Goal: Information Seeking & Learning: Learn about a topic

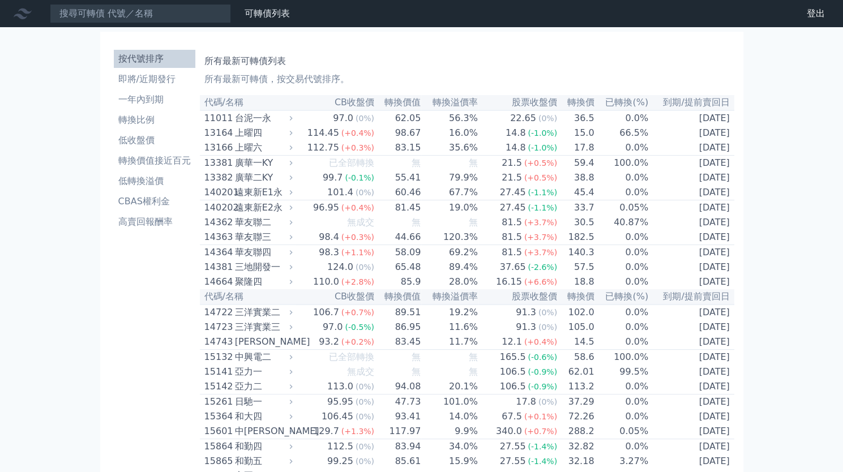
click at [435, 54] on h1 "所有最新可轉債列表" at bounding box center [466, 61] width 525 height 14
click at [151, 135] on li "低收盤價" at bounding box center [155, 141] width 82 height 14
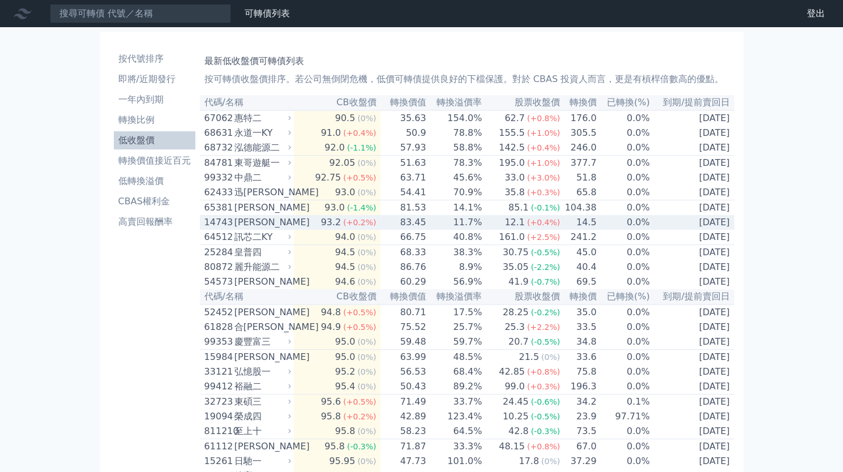
click at [474, 230] on td "11.7%" at bounding box center [454, 222] width 56 height 15
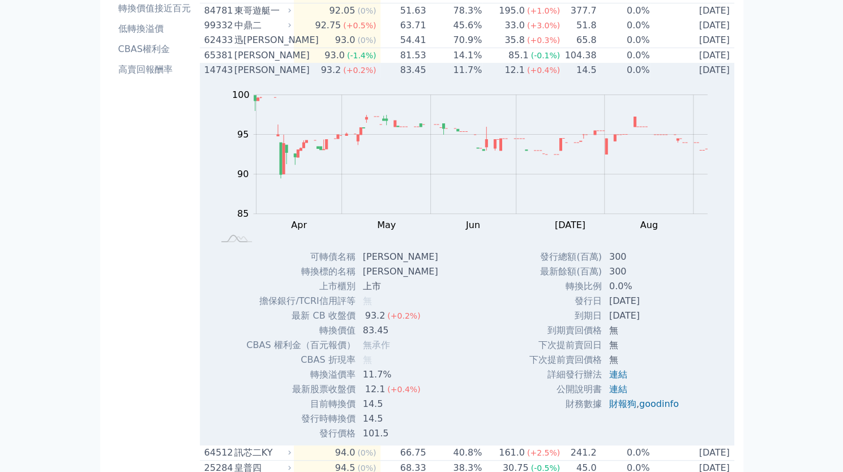
scroll to position [153, 0]
click at [413, 77] on td "83.45" at bounding box center [403, 69] width 46 height 15
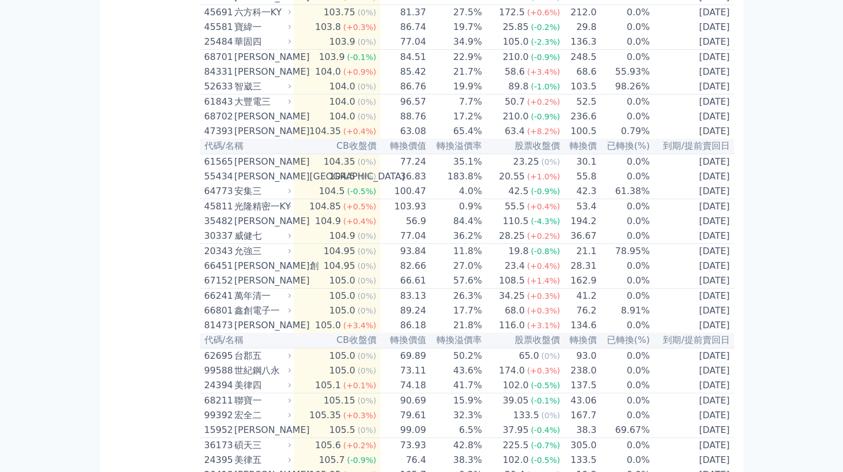
scroll to position [2309, 0]
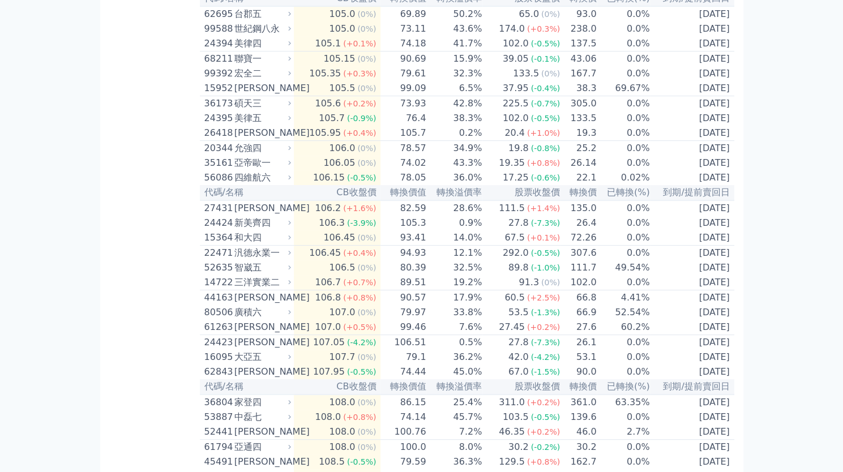
scroll to position [2664, 0]
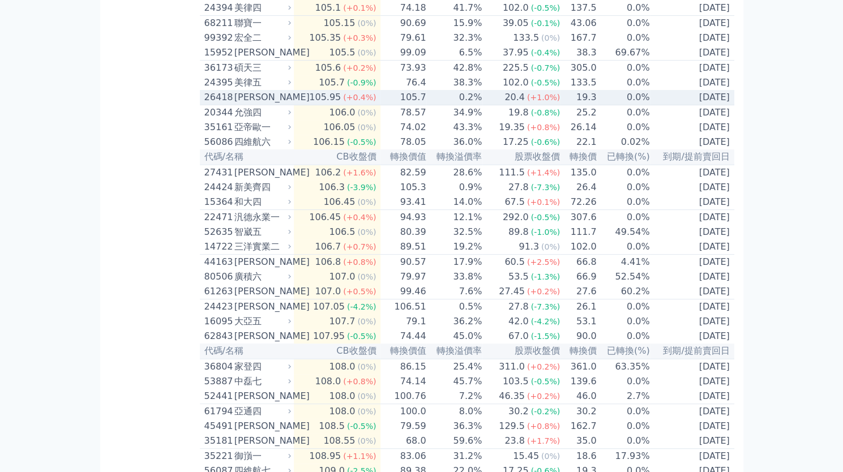
click at [481, 105] on td "0.2%" at bounding box center [454, 97] width 56 height 15
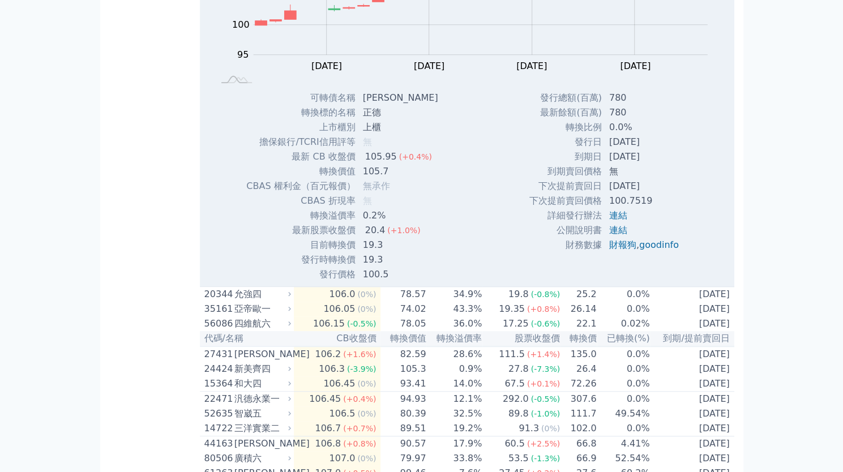
scroll to position [2851, 0]
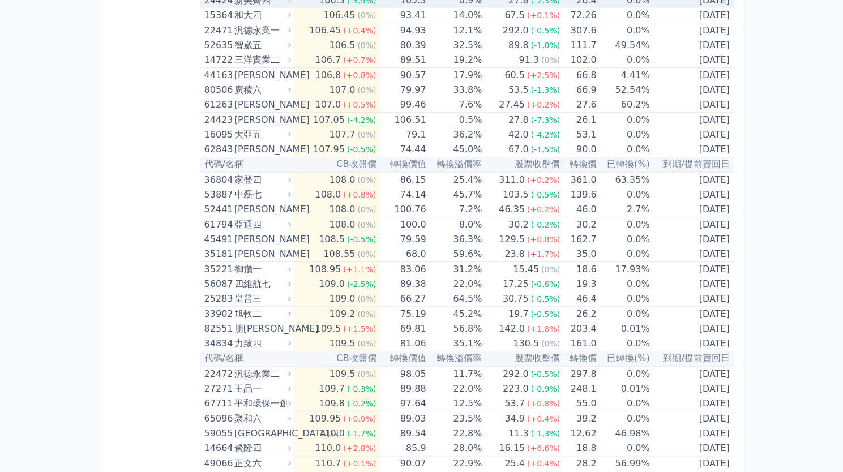
click at [434, 8] on td "0.9%" at bounding box center [454, 0] width 56 height 15
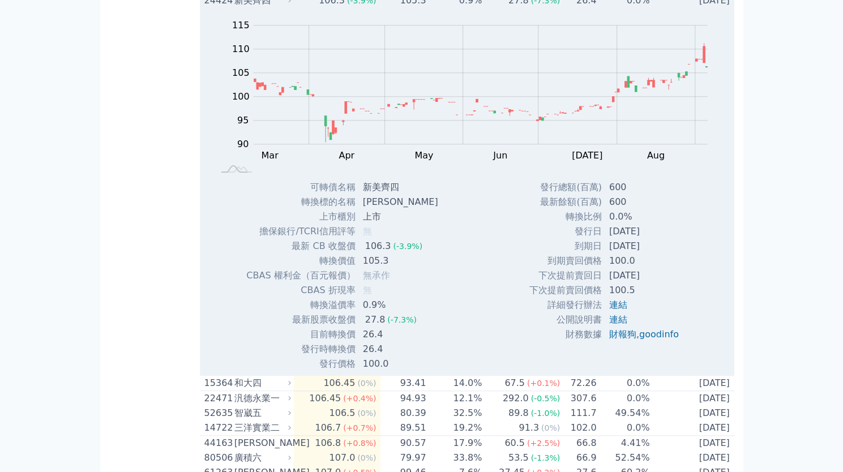
click at [434, 8] on td "0.9%" at bounding box center [454, 0] width 56 height 15
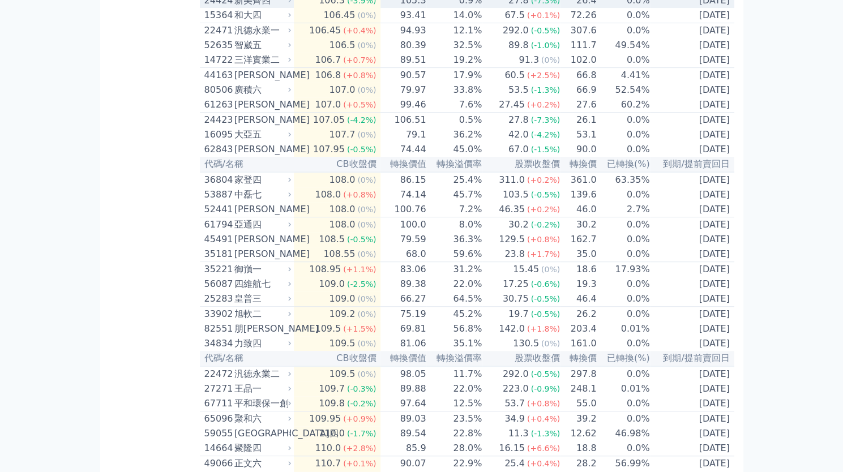
click at [434, 8] on td "0.9%" at bounding box center [454, 0] width 56 height 15
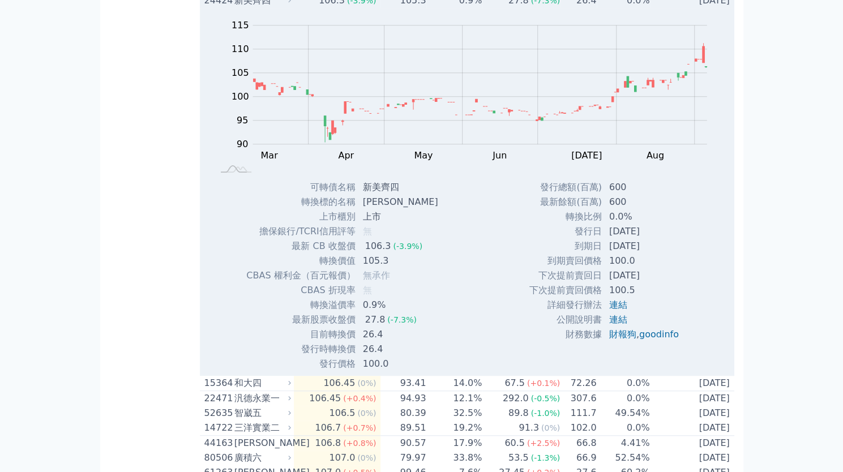
click at [434, 8] on td "0.9%" at bounding box center [454, 0] width 56 height 15
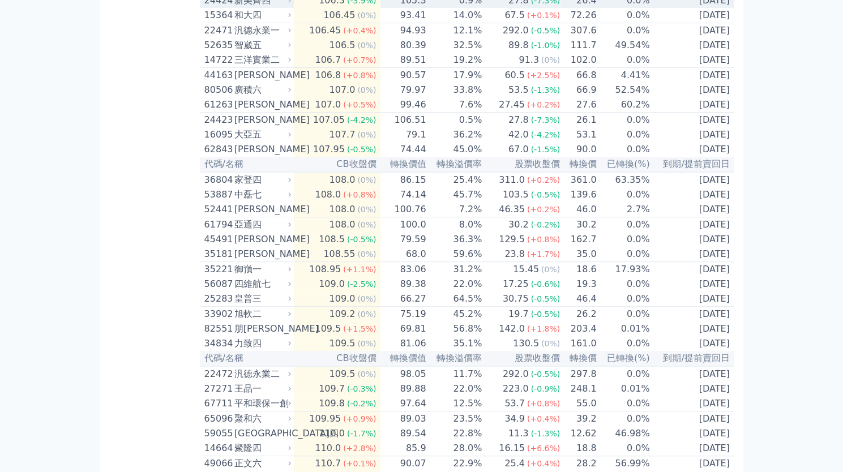
click at [434, 8] on td "0.9%" at bounding box center [454, 0] width 56 height 15
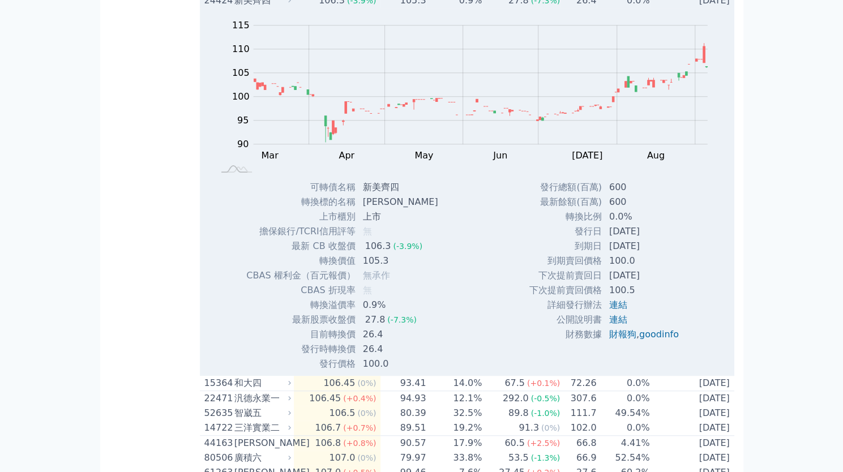
click at [434, 8] on td "0.9%" at bounding box center [454, 0] width 56 height 15
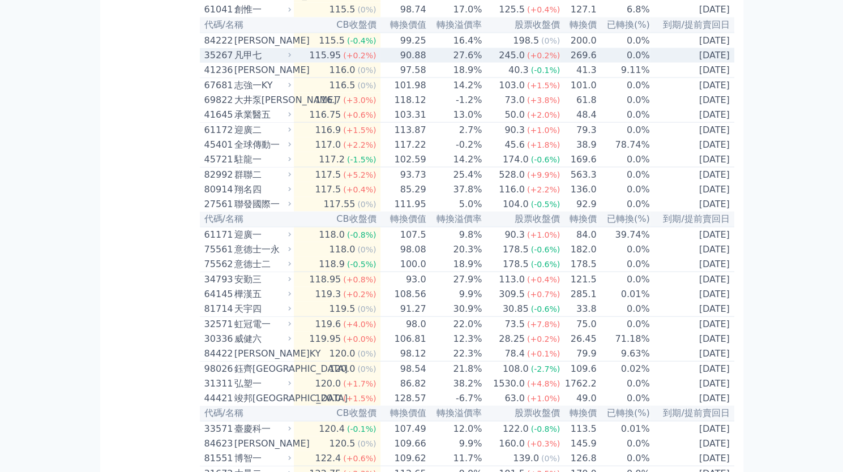
scroll to position [3768, 0]
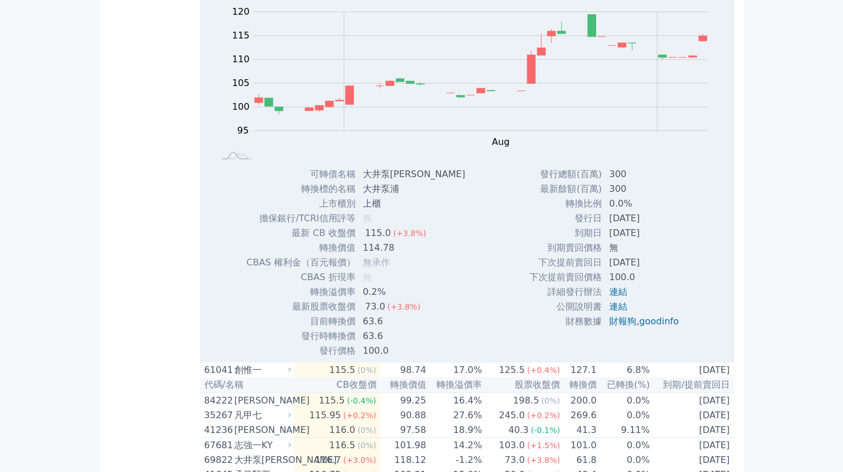
scroll to position [3775, 0]
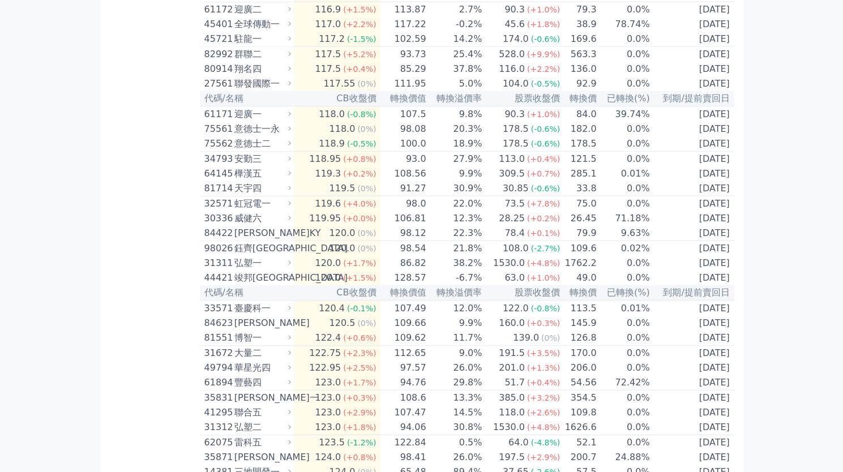
scroll to position [3893, 0]
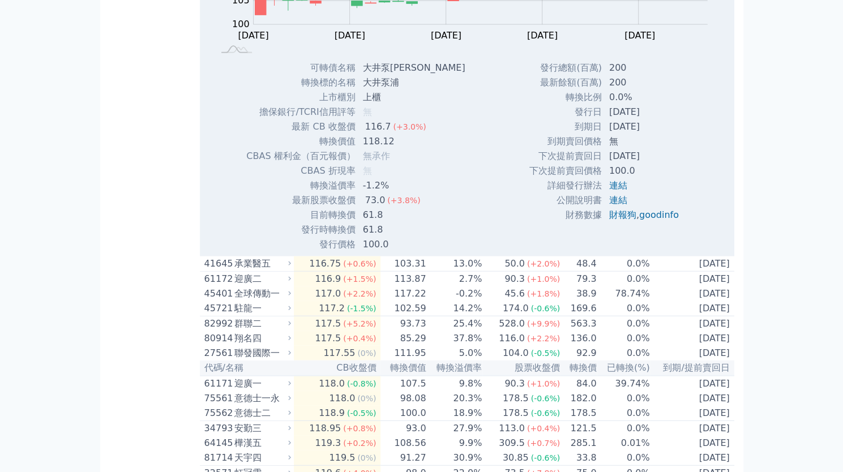
scroll to position [3978, 0]
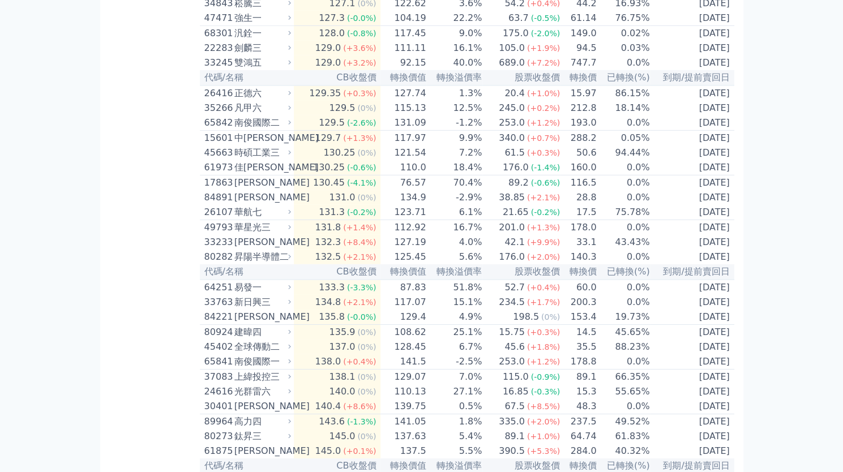
scroll to position [4492, 0]
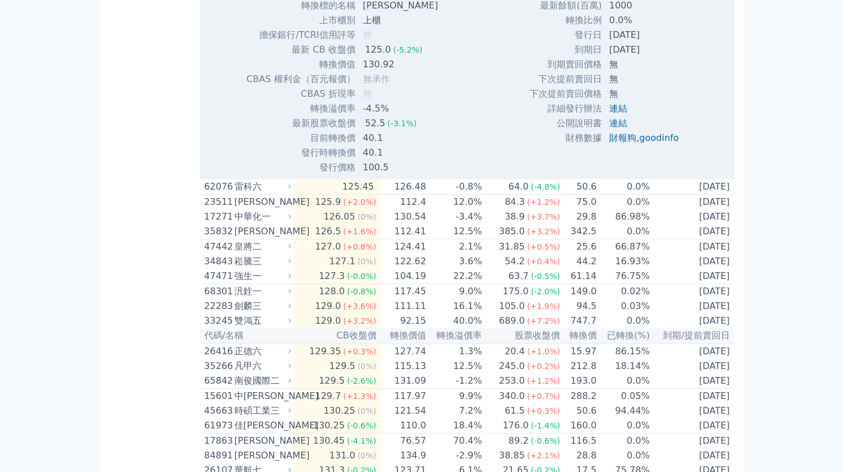
scroll to position [4606, 0]
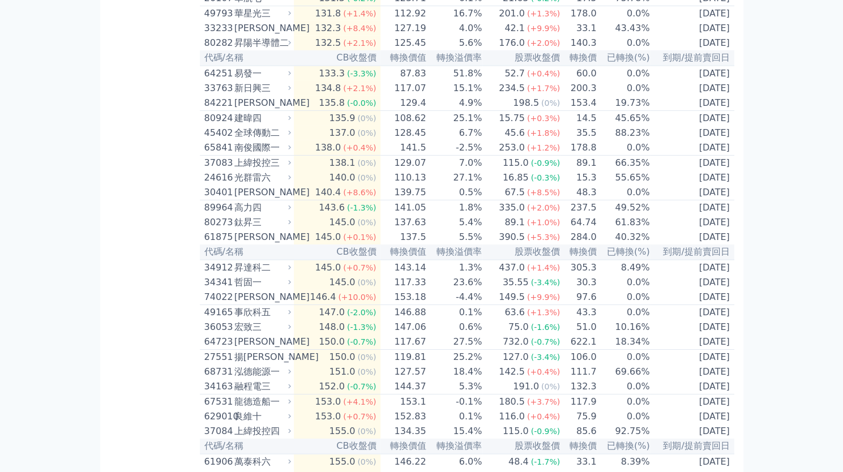
scroll to position [4749, 0]
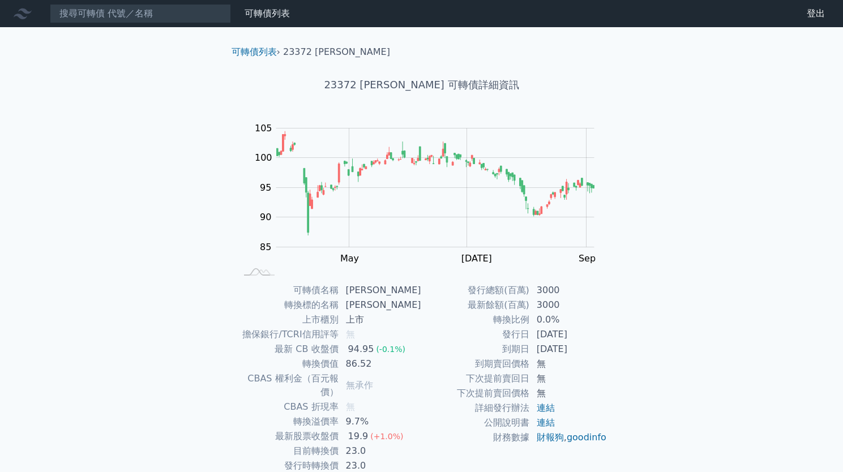
scroll to position [52, 0]
